Goal: Download file/media

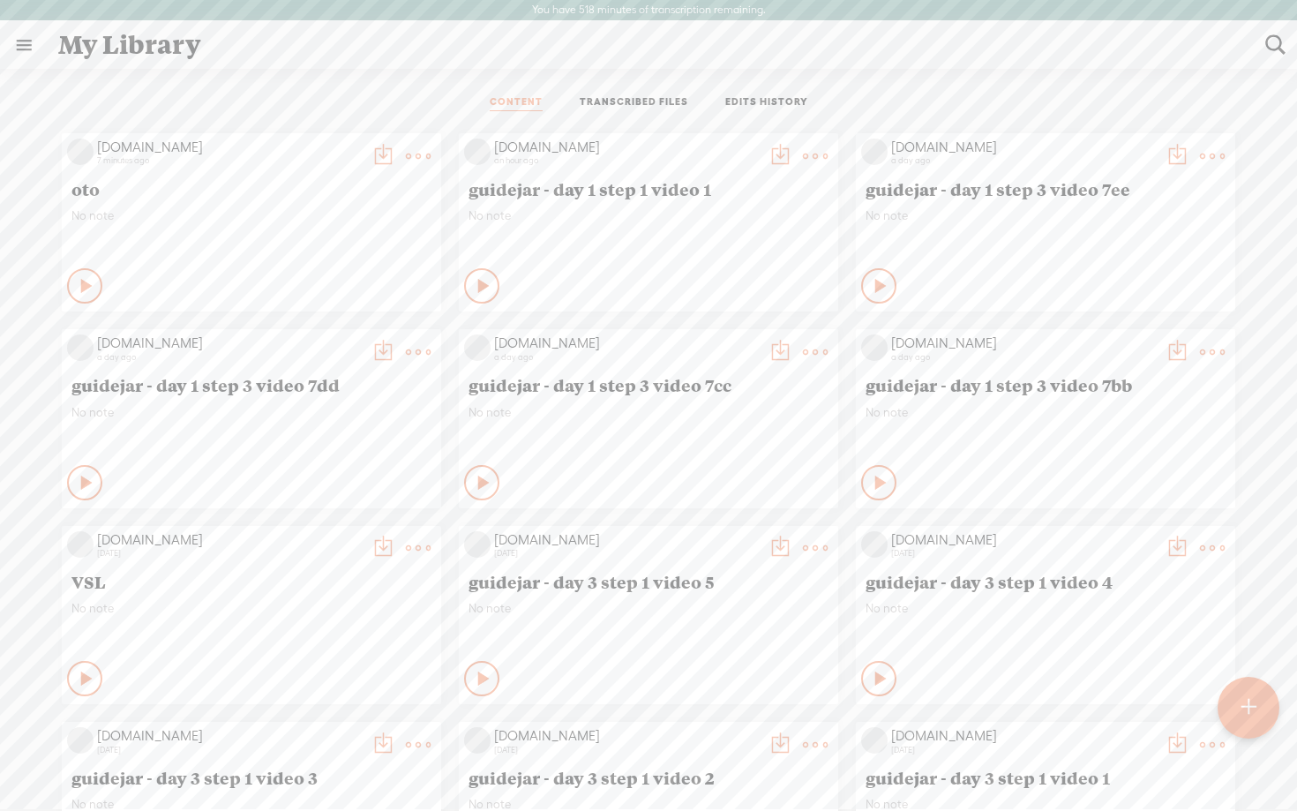
click at [1261, 716] on div at bounding box center [1249, 708] width 64 height 64
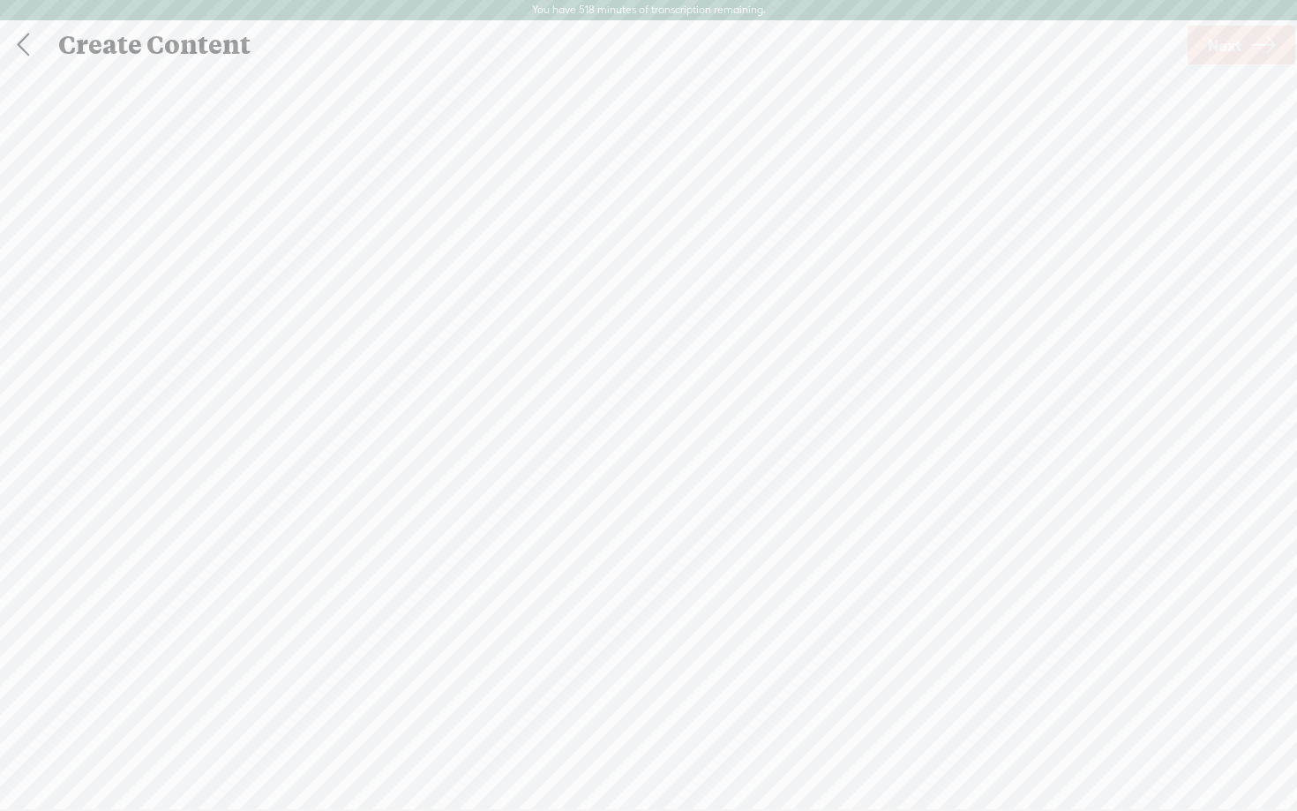
scroll to position [1, 0]
click at [544, 491] on span "browse" at bounding box center [537, 490] width 46 height 16
click at [1213, 43] on span "Next" at bounding box center [1225, 44] width 34 height 45
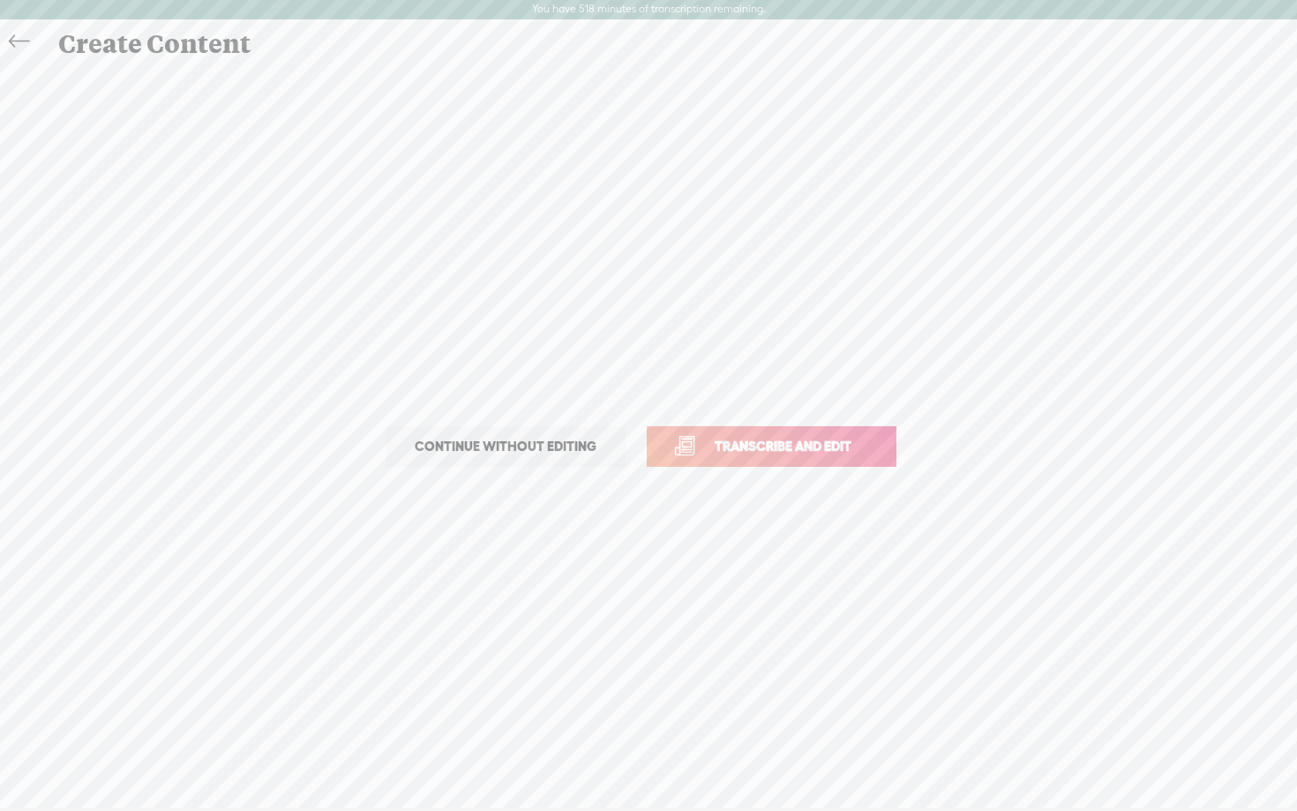
click at [827, 451] on span "Transcribe and edit" at bounding box center [783, 446] width 174 height 20
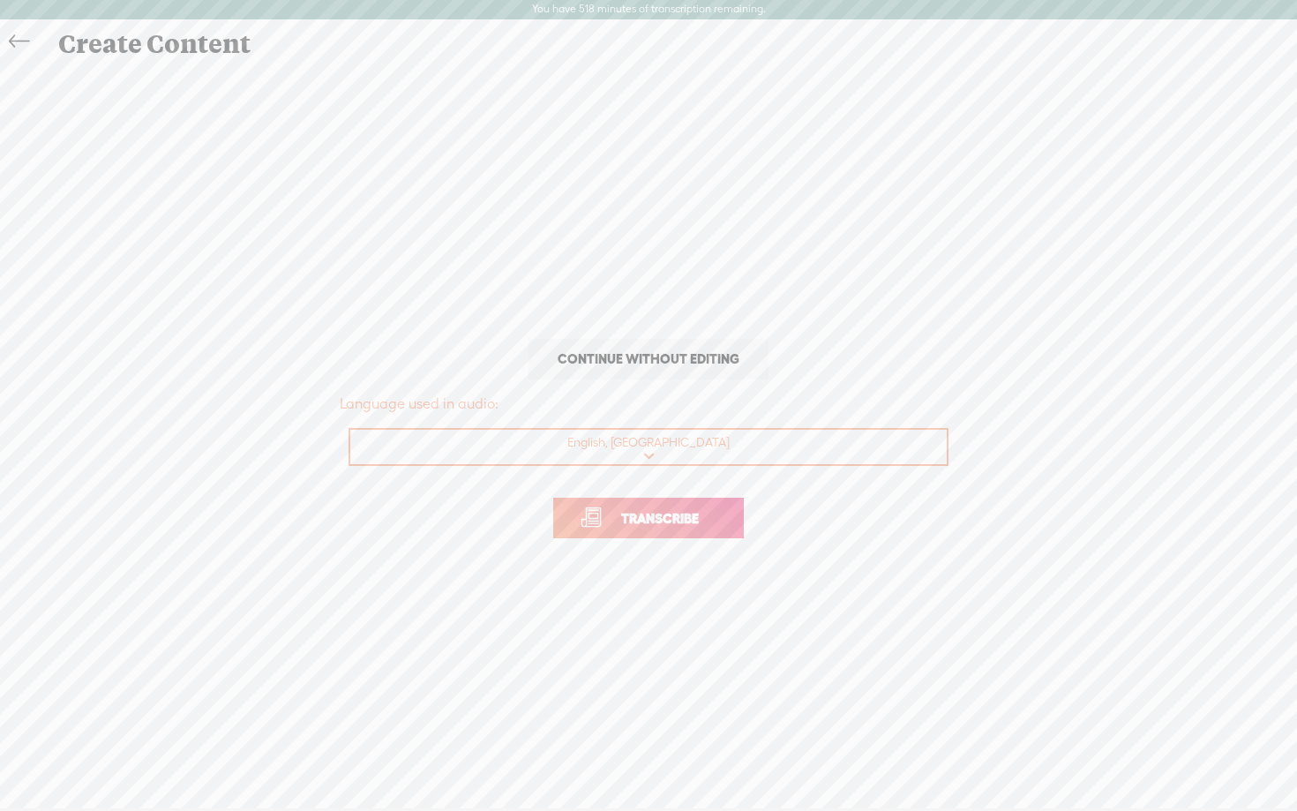
click at [659, 535] on link "Transcribe" at bounding box center [648, 518] width 191 height 41
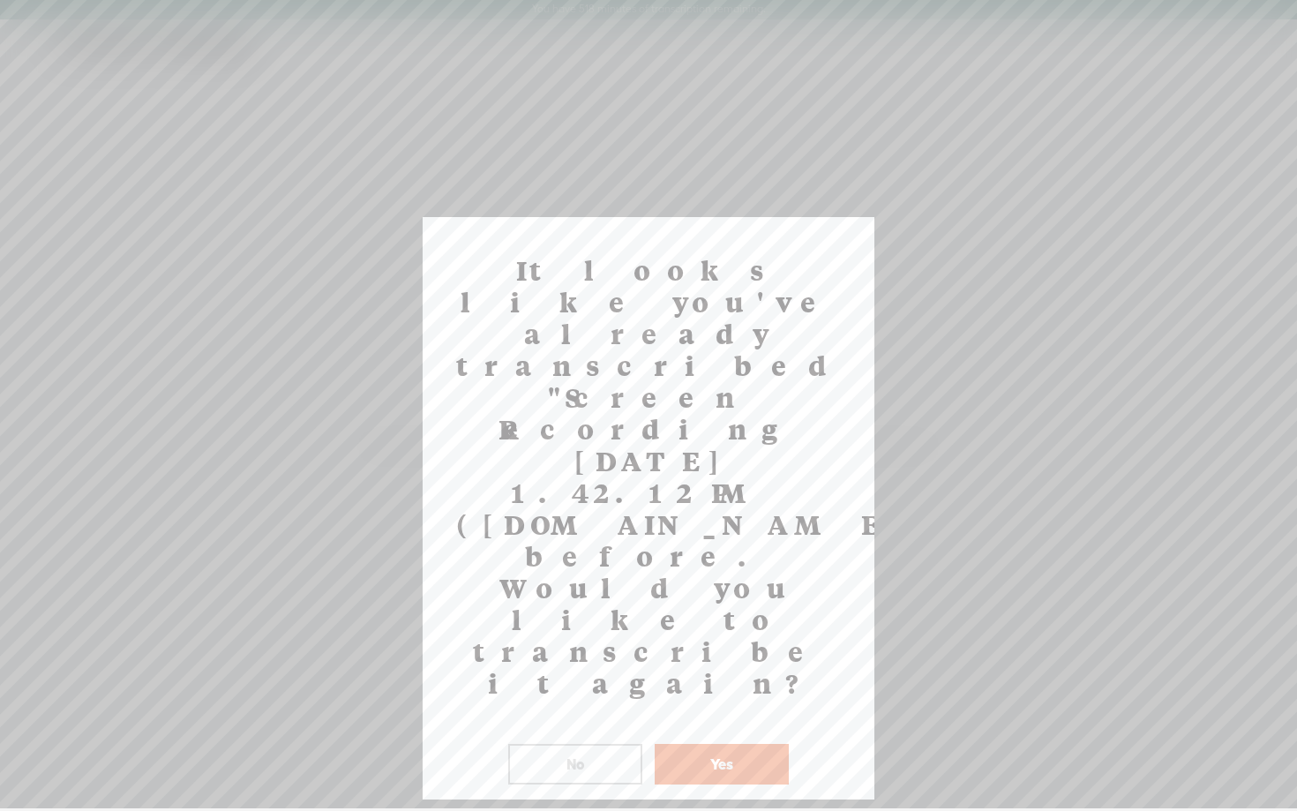
click at [617, 744] on button "No" at bounding box center [575, 764] width 134 height 41
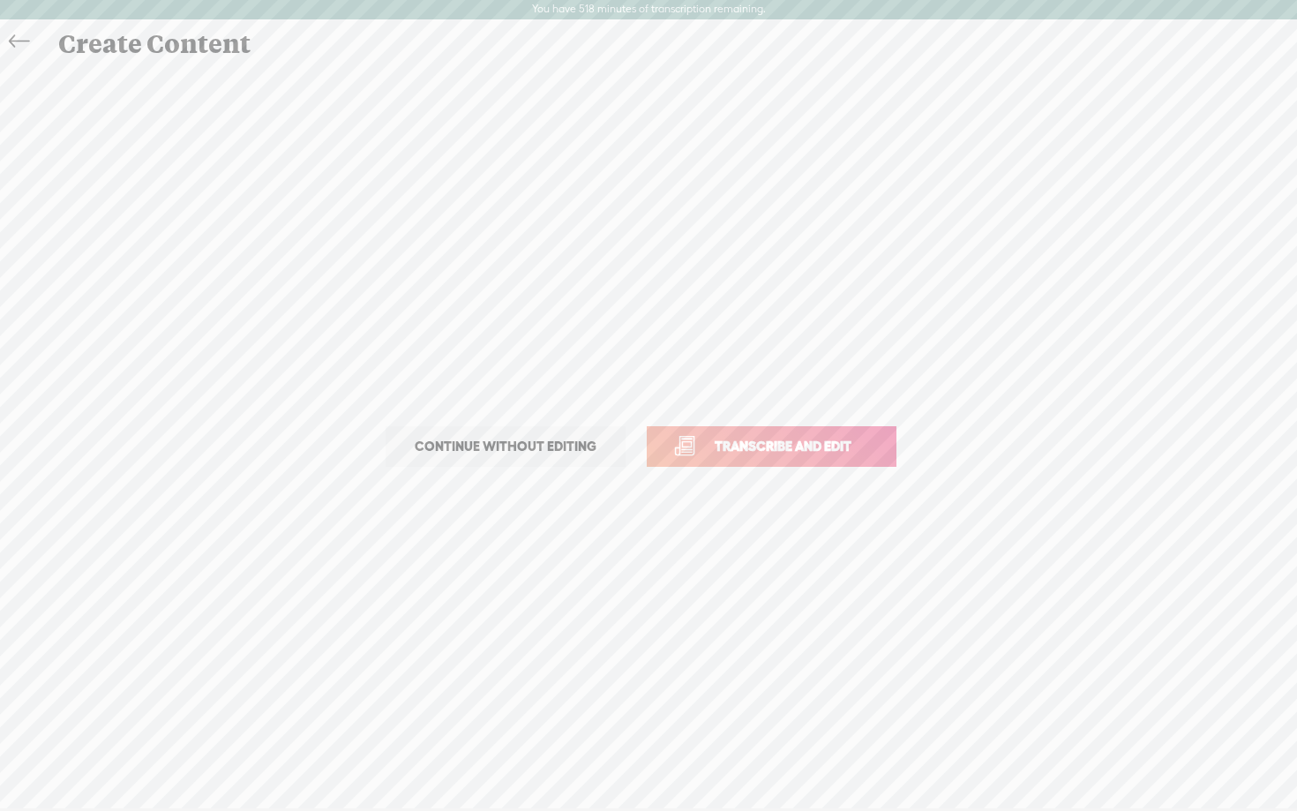
click at [13, 46] on icon at bounding box center [19, 42] width 20 height 40
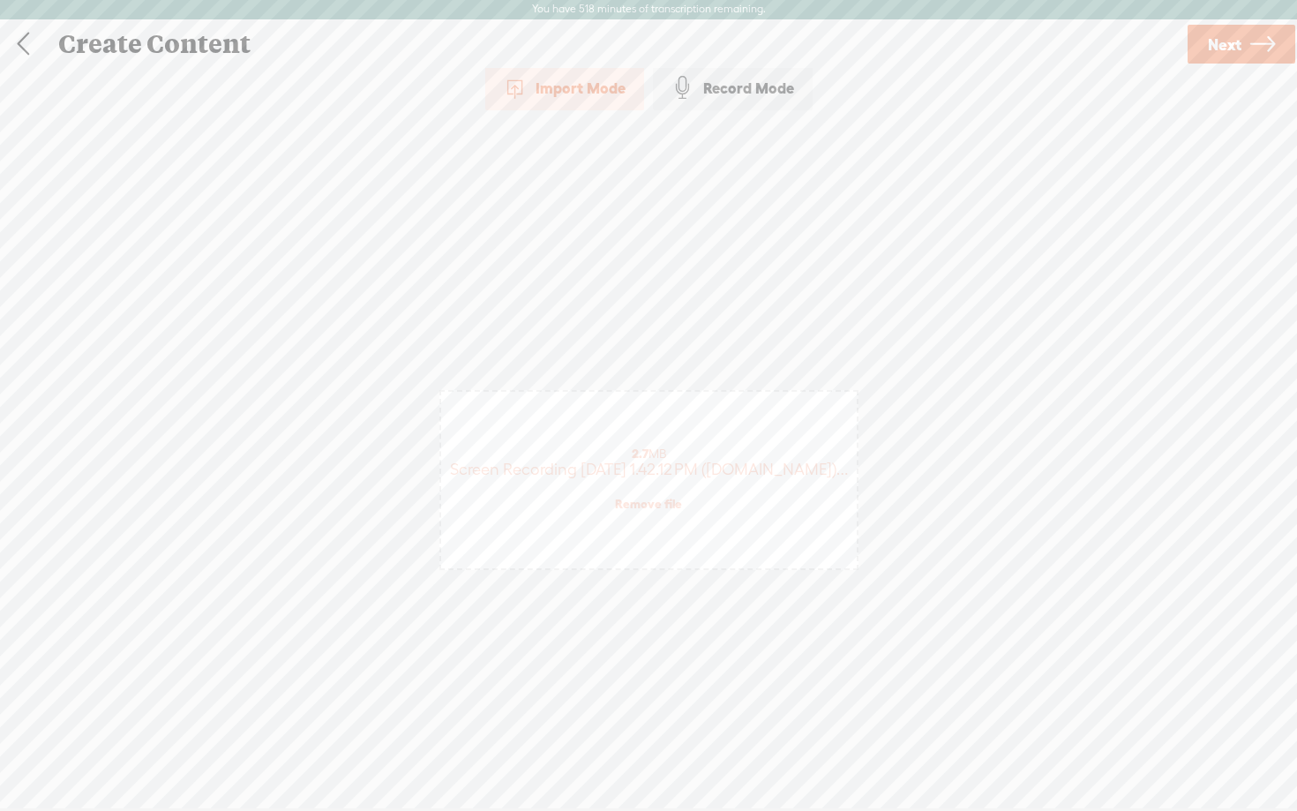
click at [13, 46] on link at bounding box center [23, 44] width 44 height 46
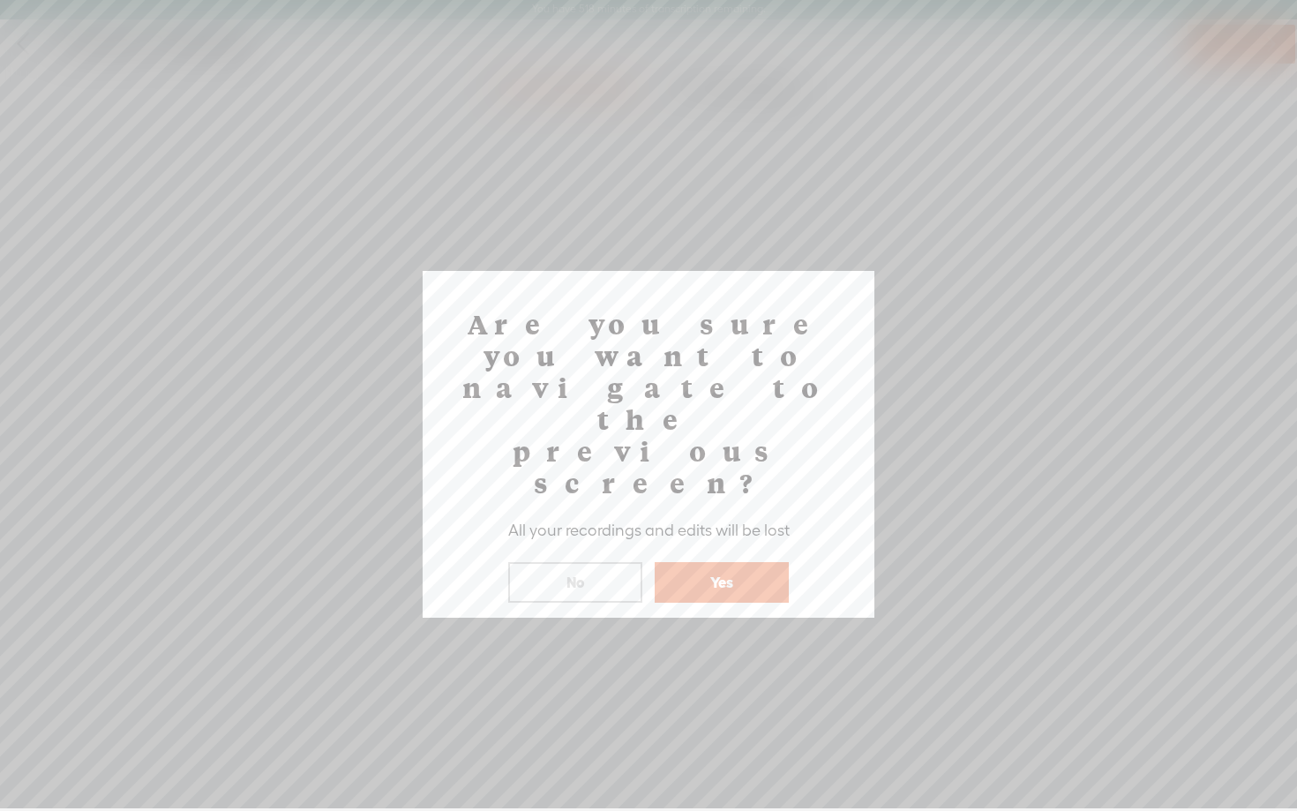
click at [718, 562] on button "Yes" at bounding box center [722, 582] width 134 height 41
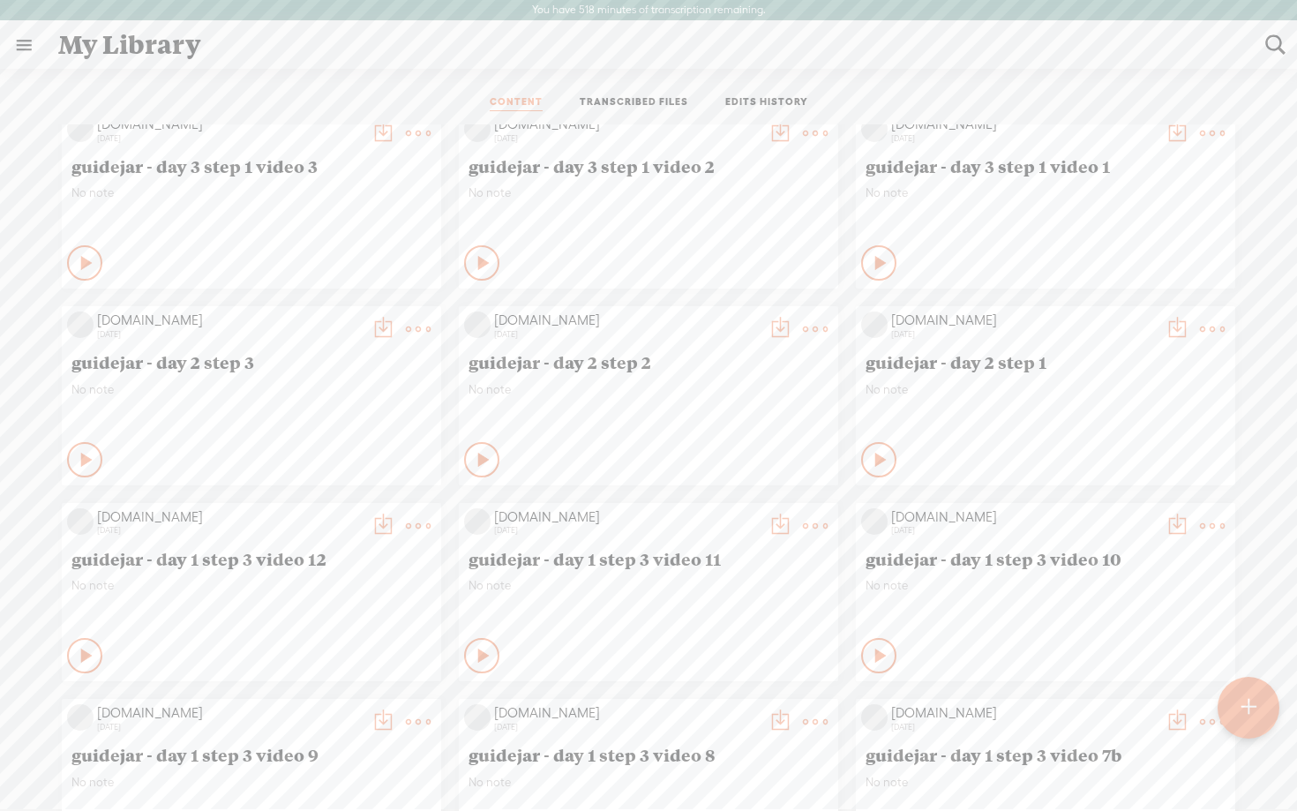
scroll to position [612, 0]
click at [874, 456] on icon at bounding box center [882, 459] width 18 height 18
click at [1174, 324] on t at bounding box center [1177, 328] width 25 height 25
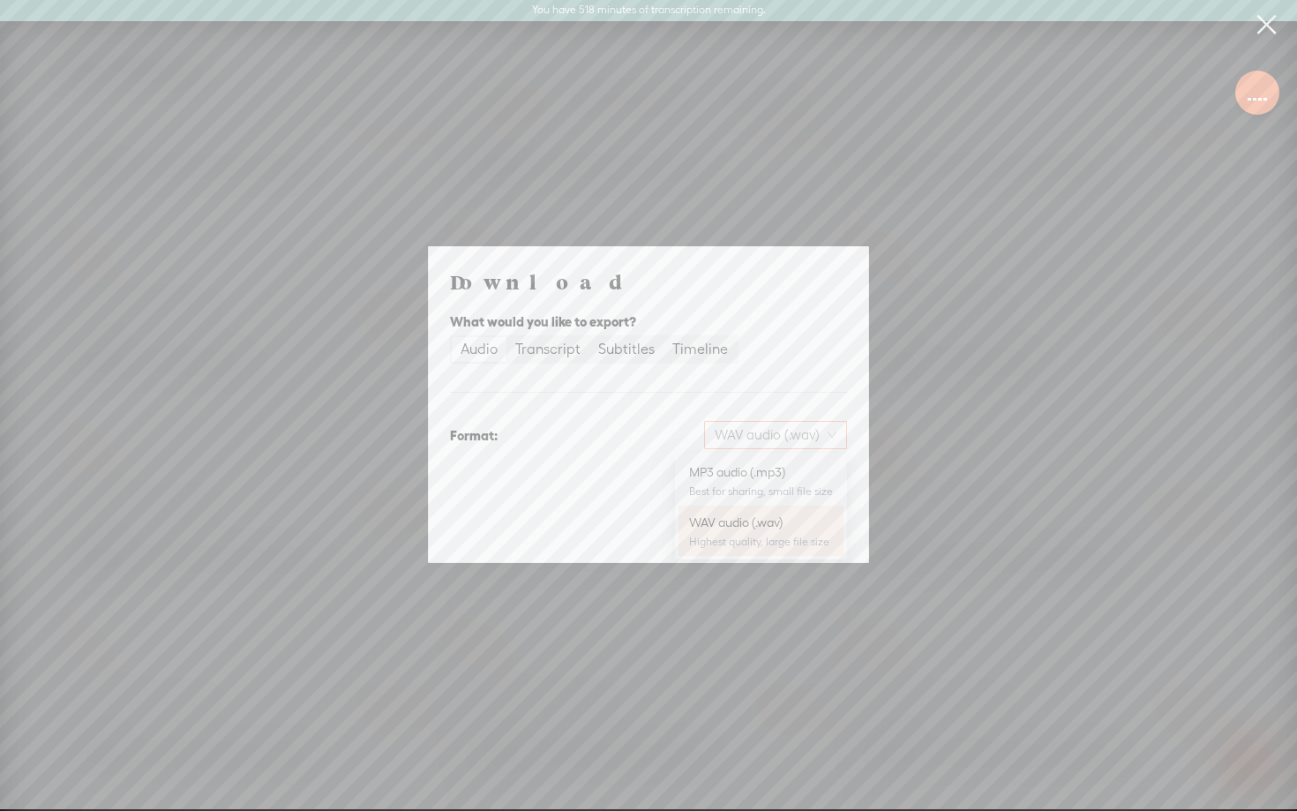
click at [769, 435] on span "WAV audio (.wav)" at bounding box center [776, 435] width 122 height 26
click at [749, 467] on div "MP3 audio (.mp3)" at bounding box center [761, 472] width 144 height 18
click at [811, 530] on span "Download" at bounding box center [802, 528] width 62 height 18
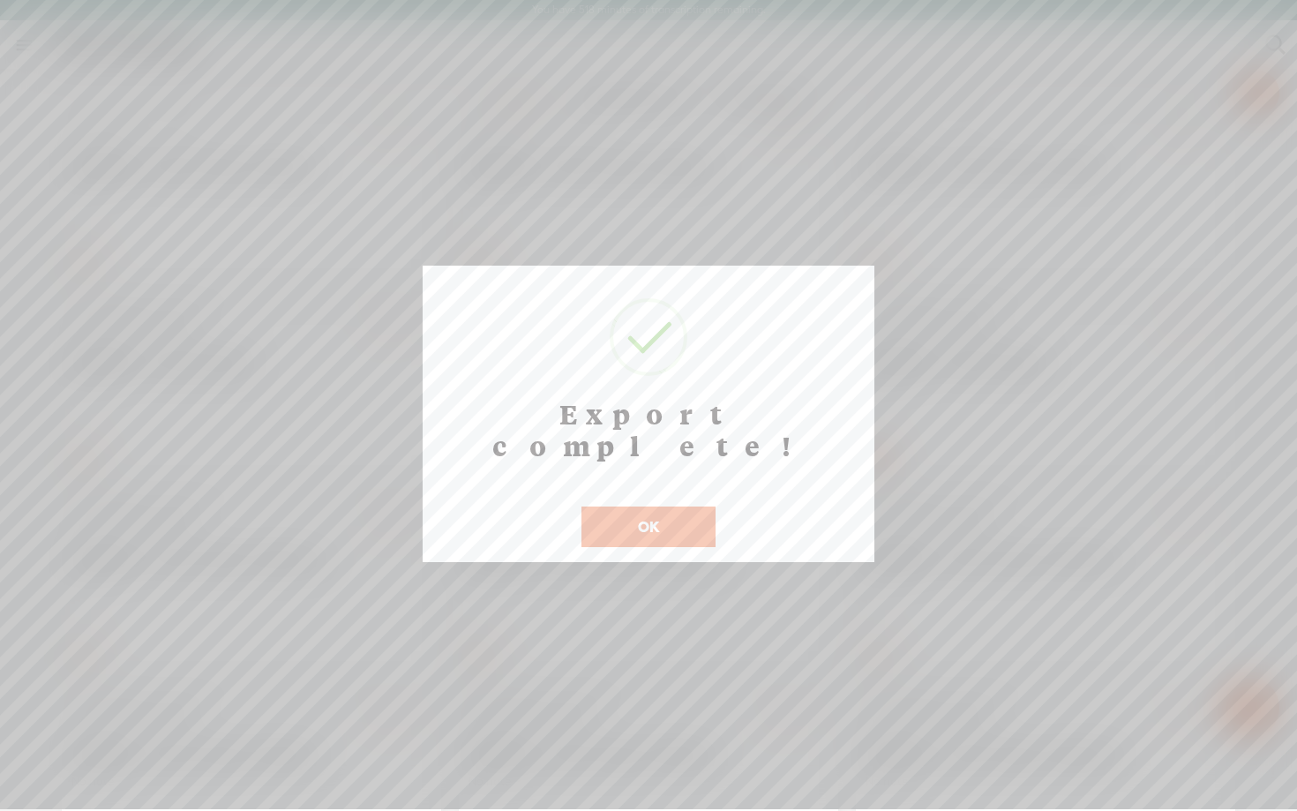
click at [657, 506] on button "OK" at bounding box center [648, 526] width 134 height 41
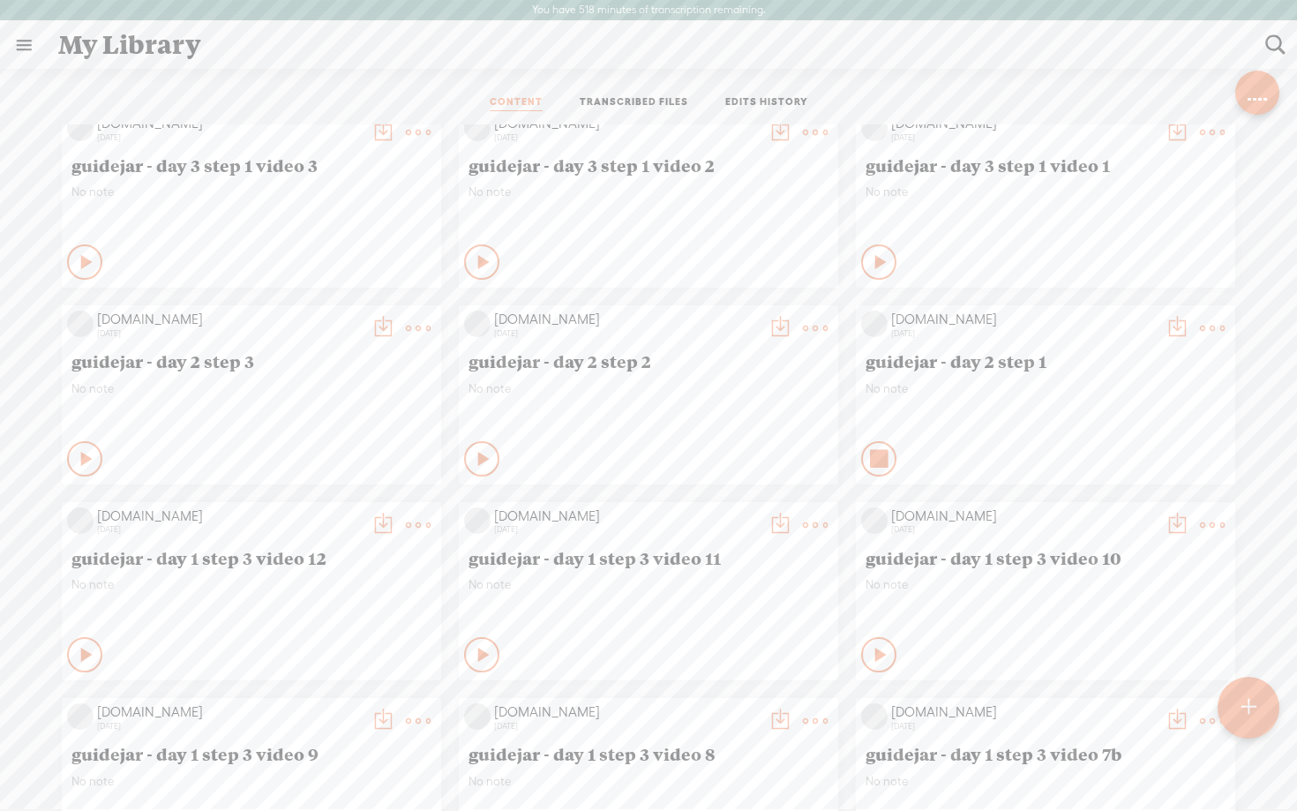
click at [877, 452] on icon at bounding box center [880, 459] width 18 height 18
